Goal: Check status: Check status

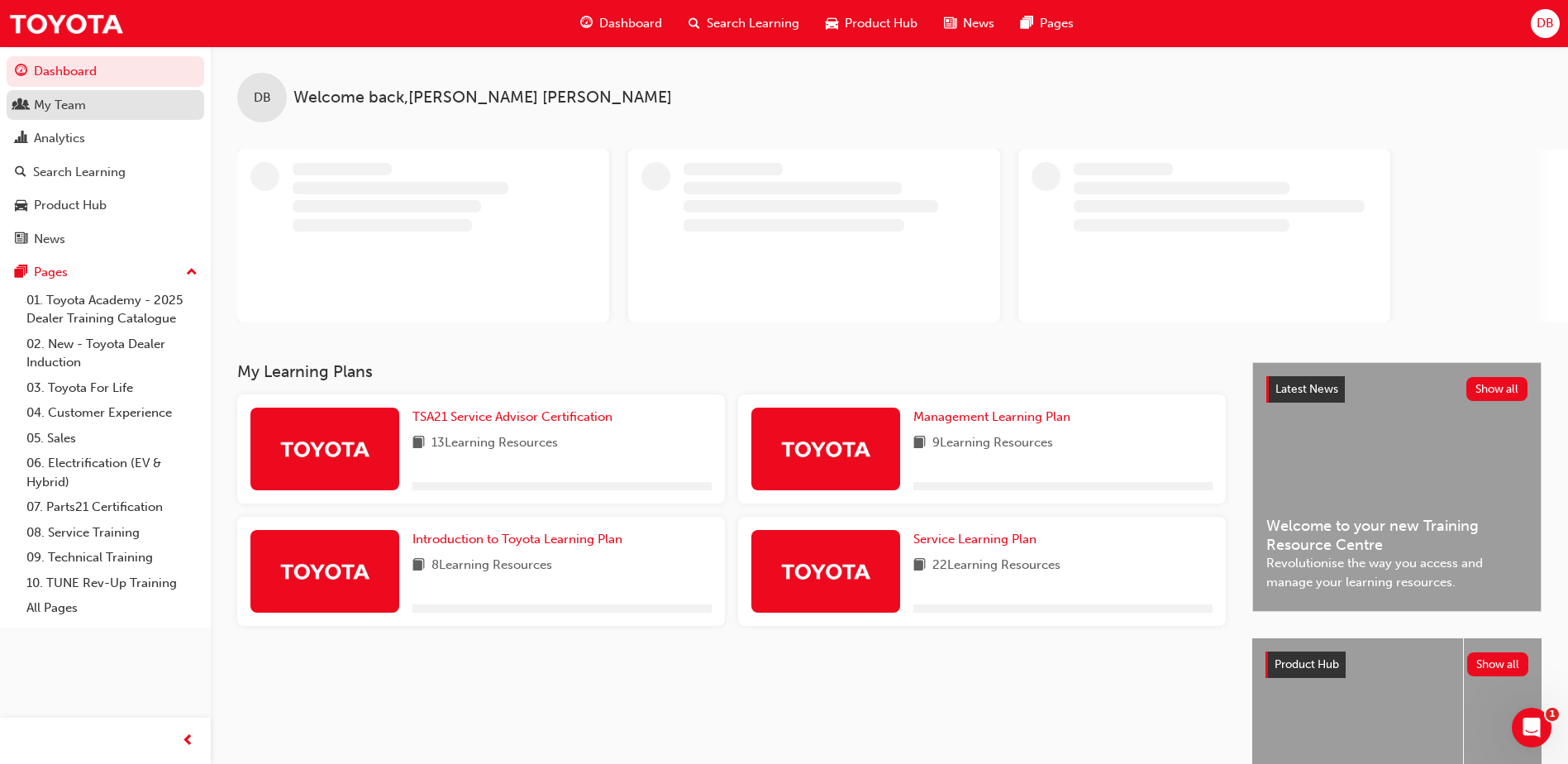
click at [130, 109] on div "My Team" at bounding box center [105, 105] width 181 height 21
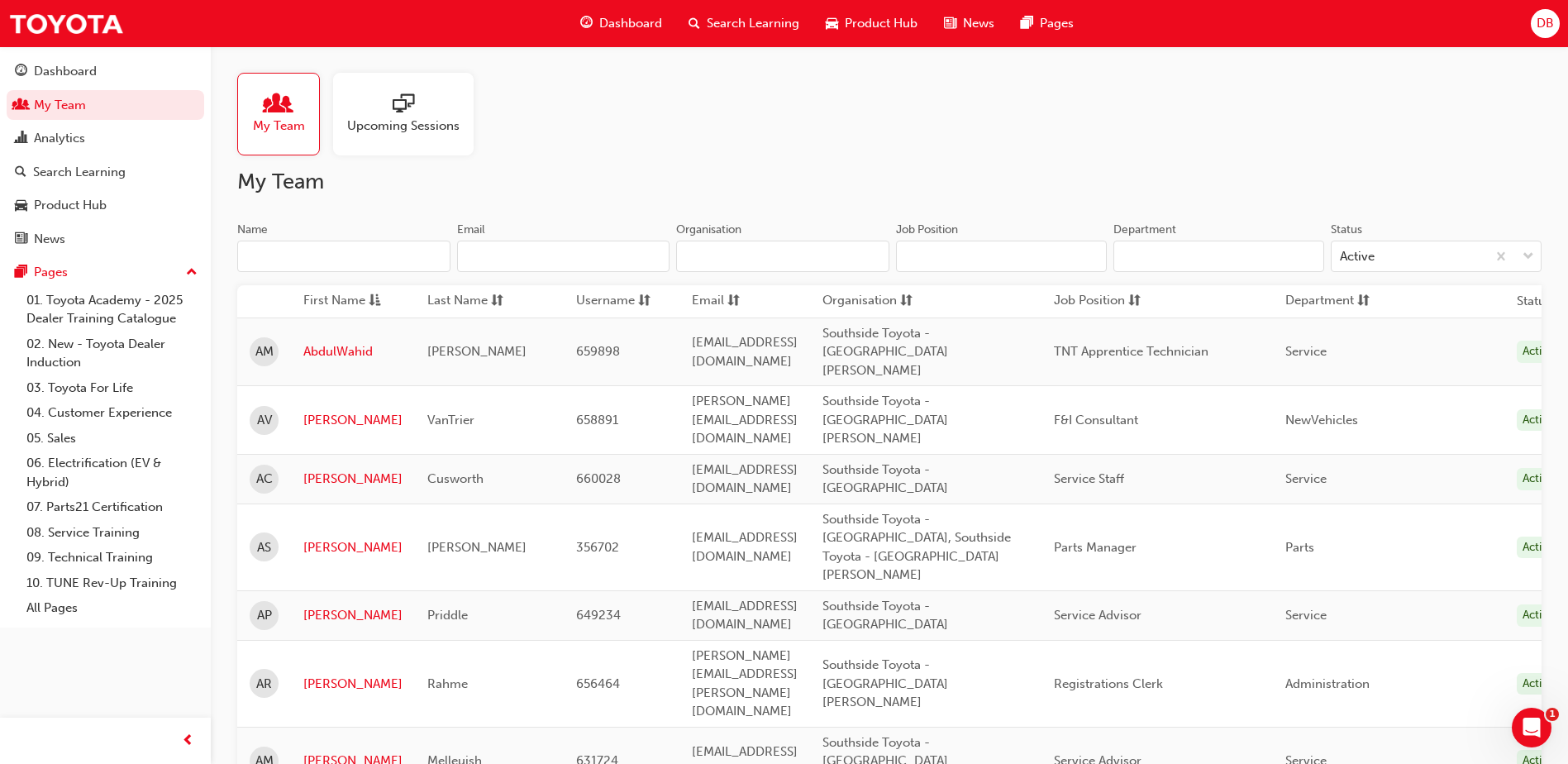
click at [457, 263] on input "Email" at bounding box center [564, 257] width 214 height 31
click at [394, 257] on input "Name" at bounding box center [344, 257] width 214 height 31
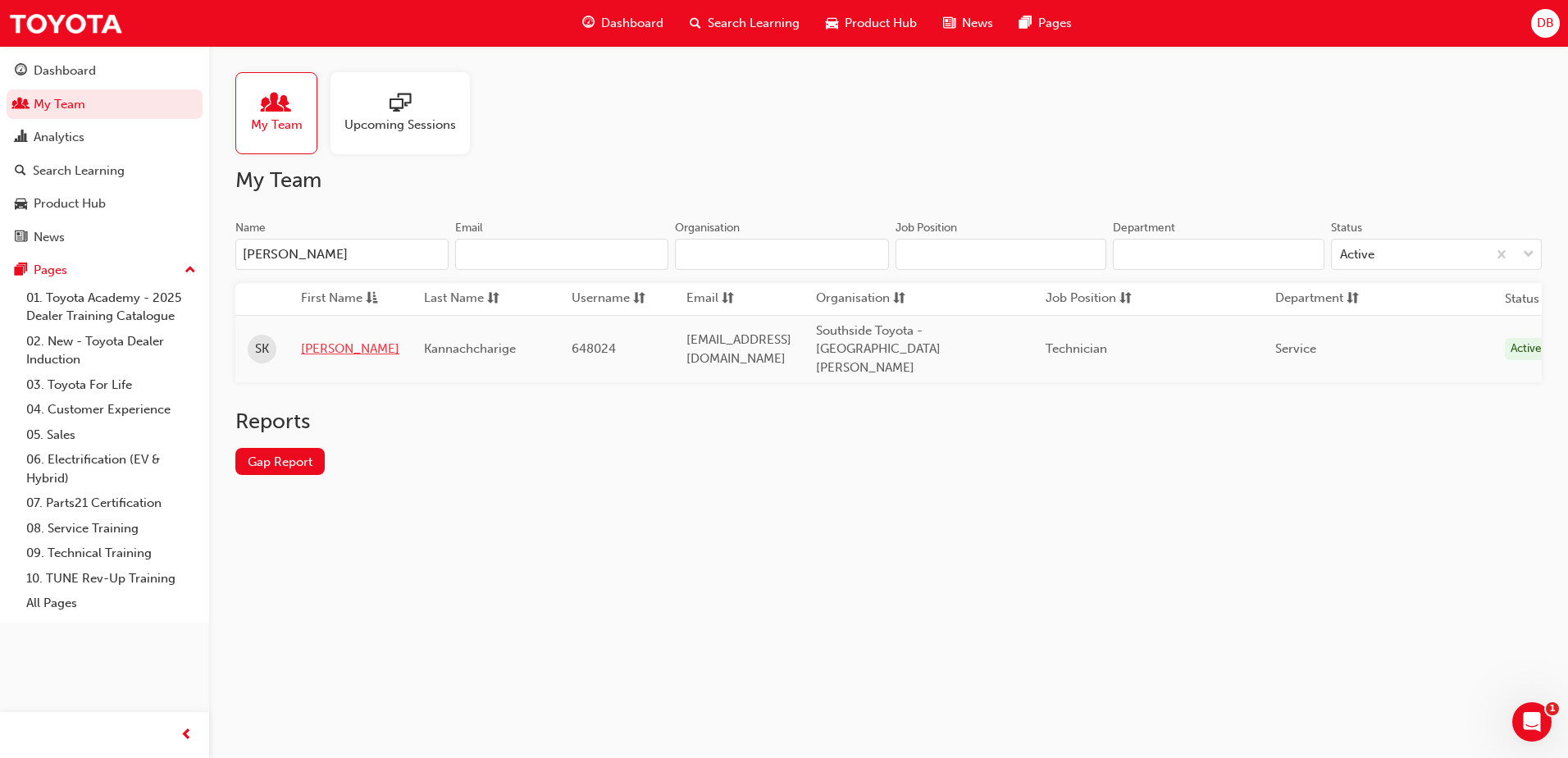
type input "[PERSON_NAME]"
click at [330, 339] on link "[PERSON_NAME]" at bounding box center [350, 348] width 98 height 18
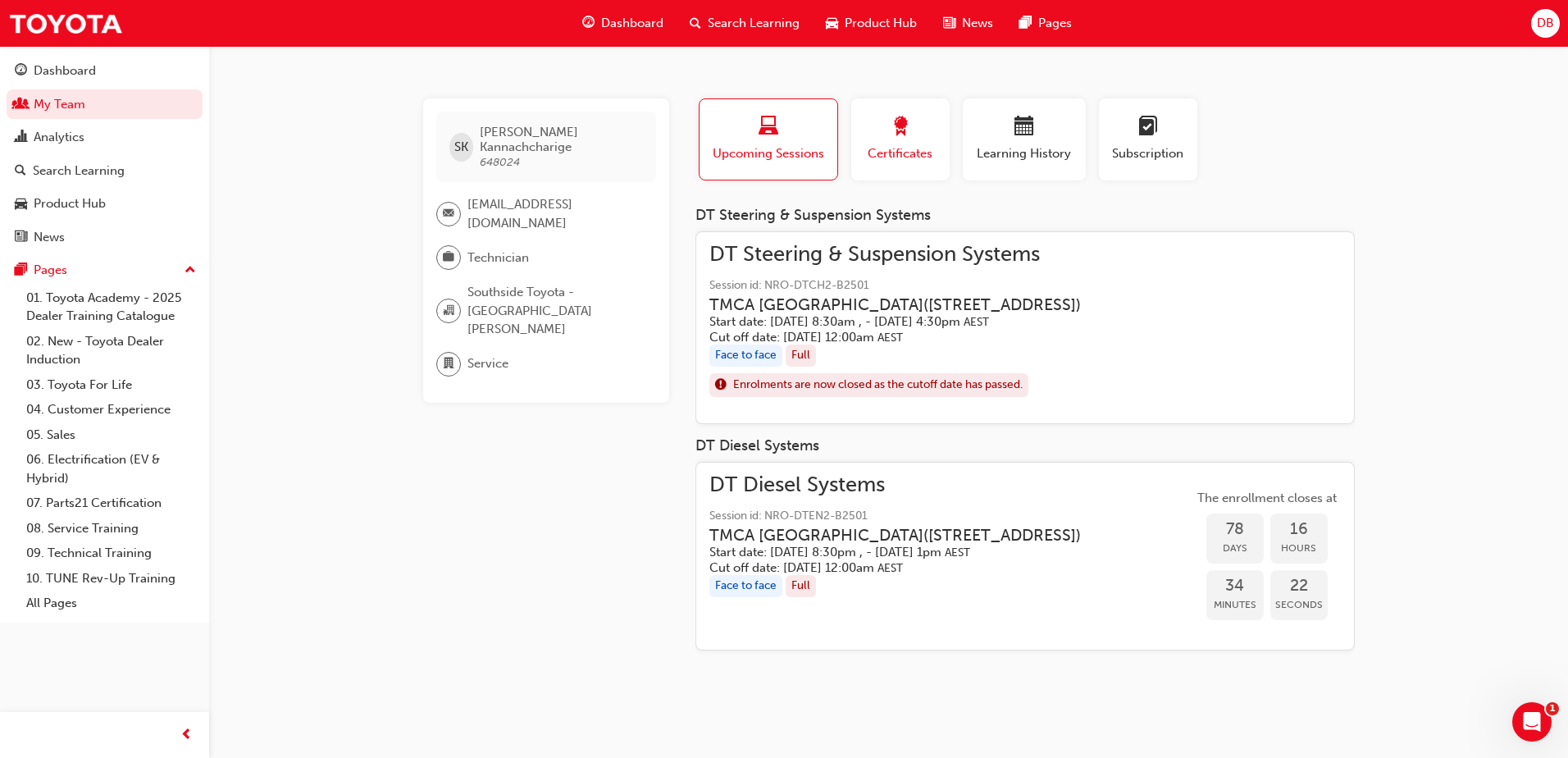
click at [897, 125] on span "award-icon" at bounding box center [900, 127] width 19 height 22
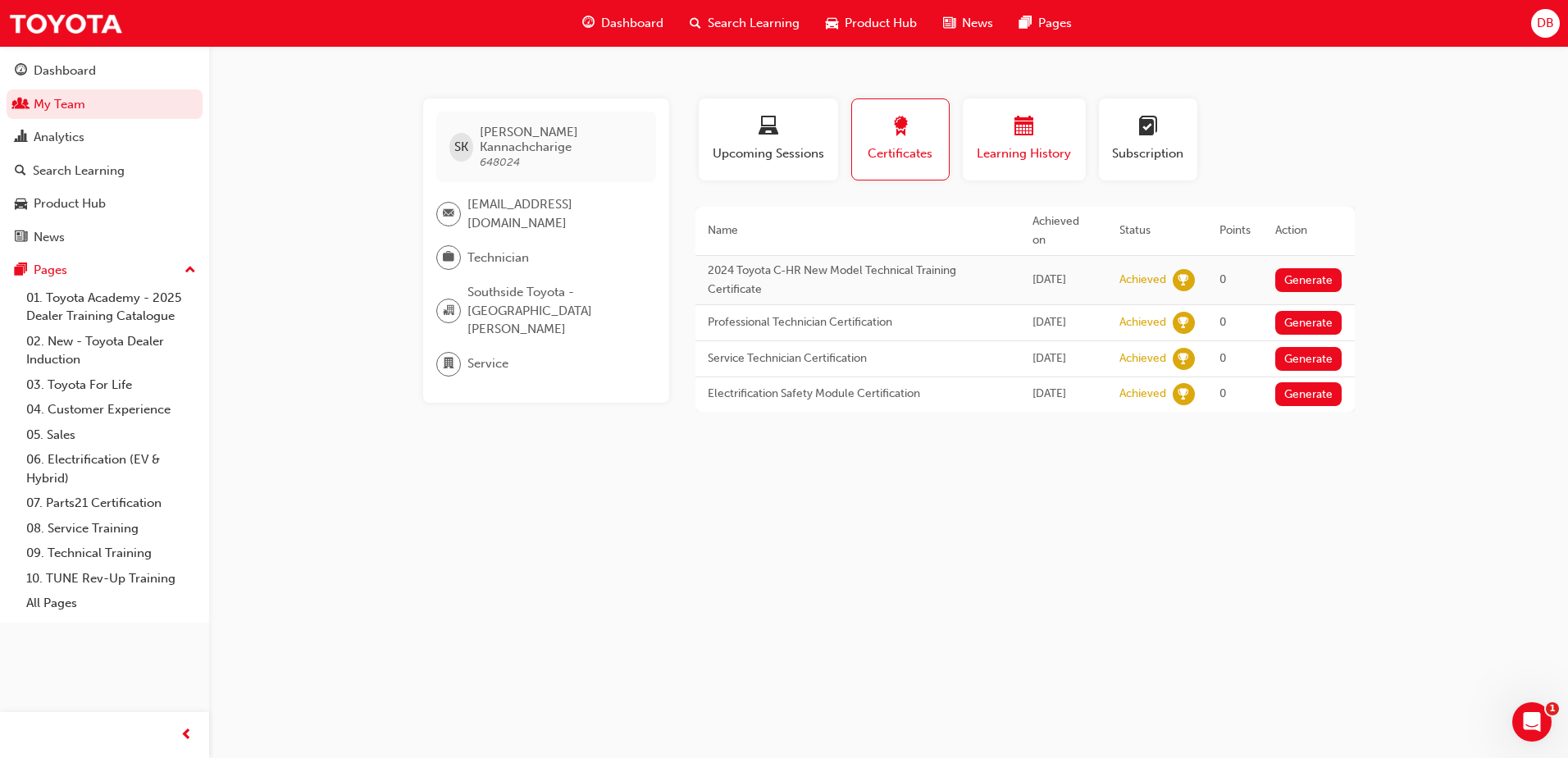
click at [1011, 145] on span "Learning History" at bounding box center [1024, 153] width 98 height 18
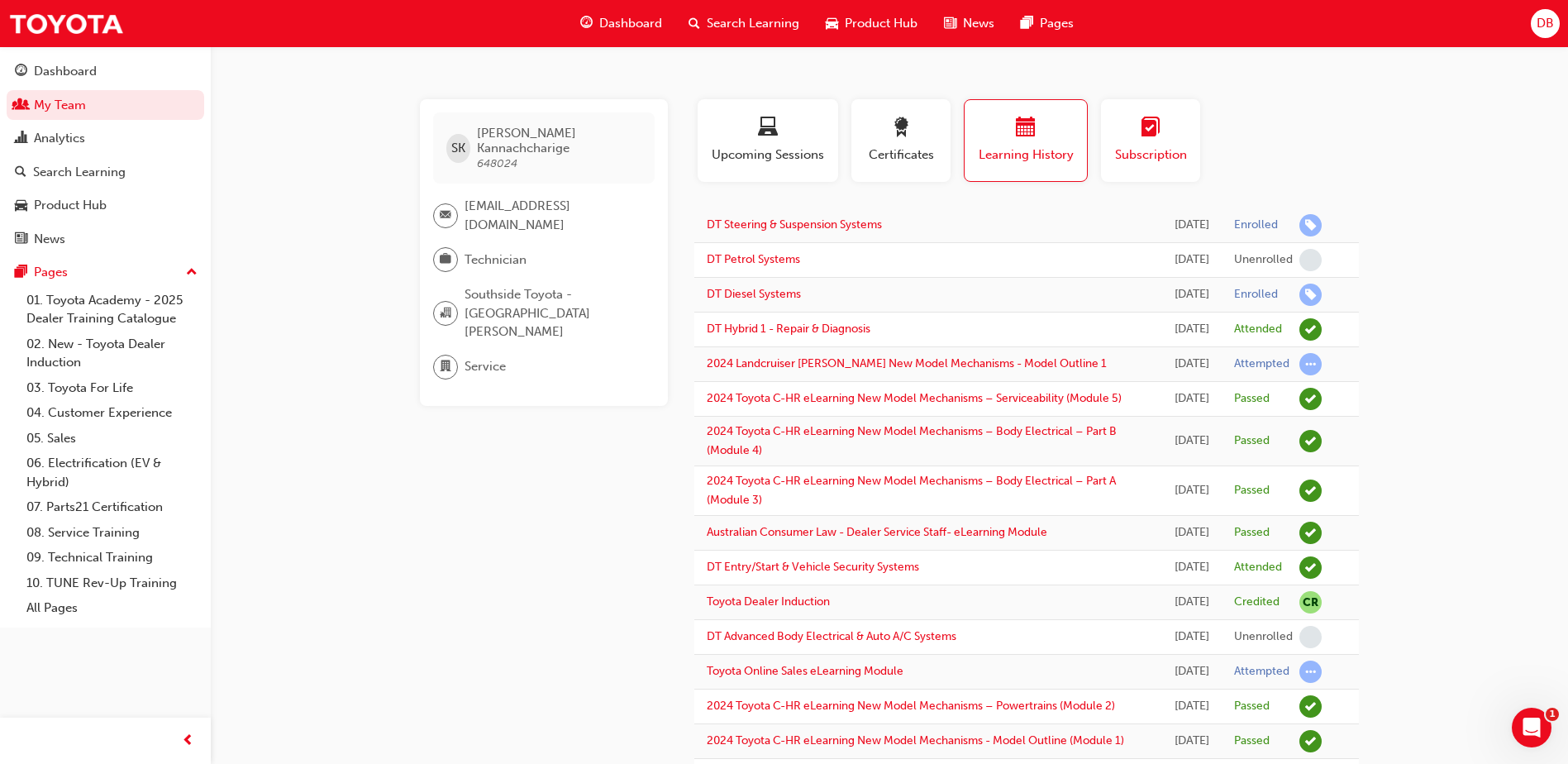
click at [1145, 139] on span "learningplan-icon" at bounding box center [1150, 128] width 20 height 23
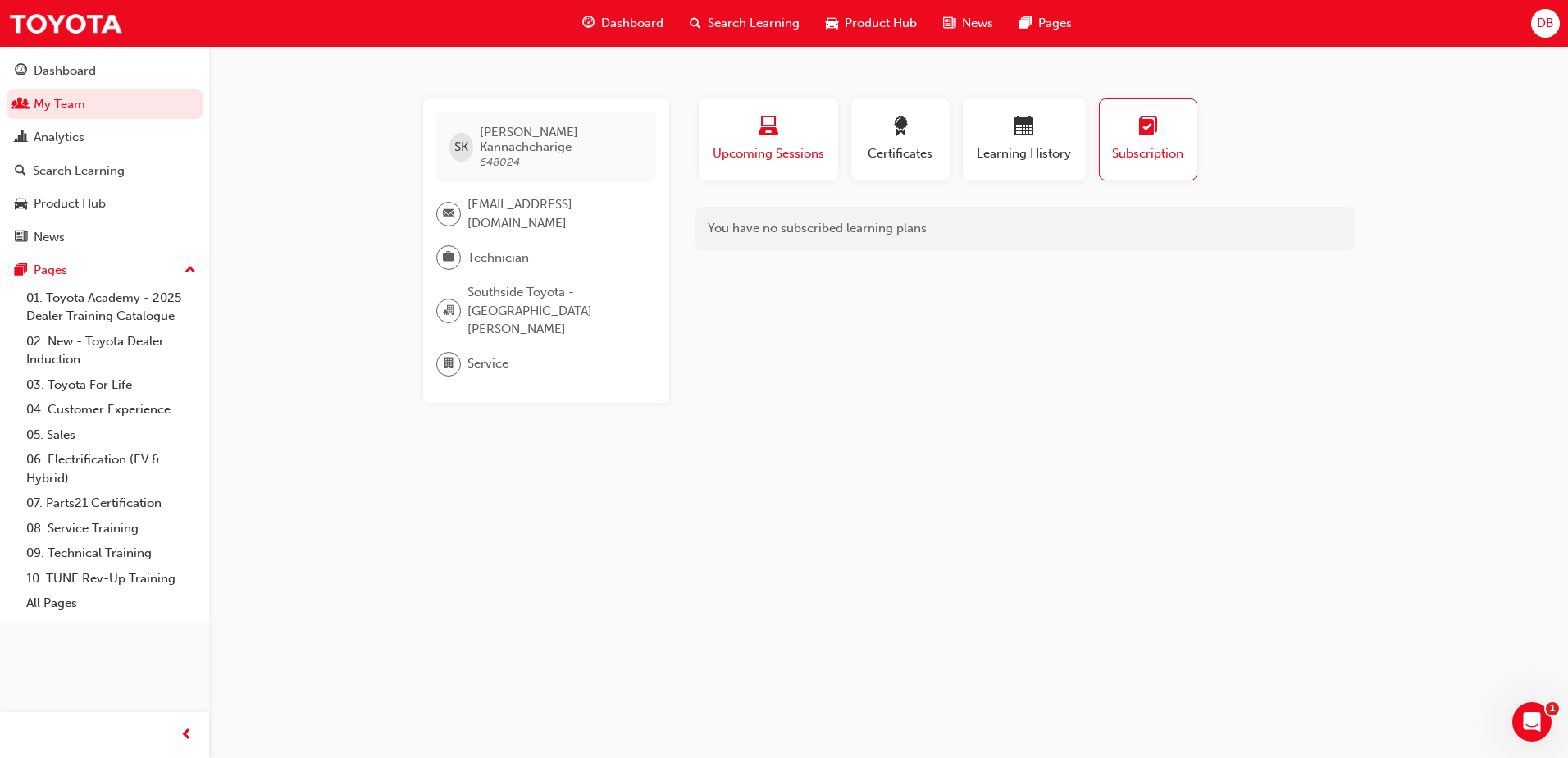
click at [801, 152] on span "Upcoming Sessions" at bounding box center [769, 153] width 115 height 18
